Goal: Check status: Check status

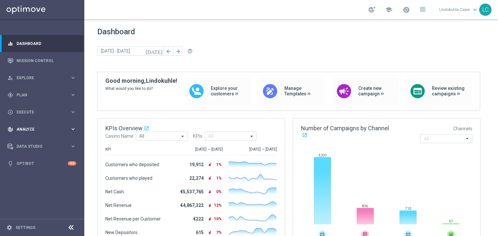
click at [26, 124] on div "track_changes Analyze keyboard_arrow_right" at bounding box center [42, 129] width 84 height 17
click at [26, 142] on link "Customer 360" at bounding box center [42, 142] width 51 height 5
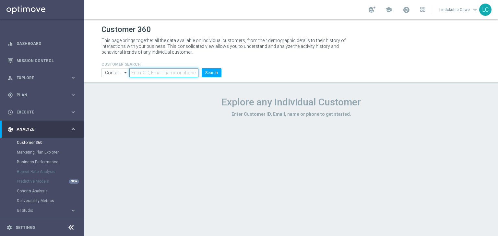
click at [154, 73] on input "text" at bounding box center [163, 72] width 69 height 9
paste input "493611633946981"
type input "493611633946981"
click at [213, 71] on button "Search" at bounding box center [211, 72] width 20 height 9
